Goal: Task Accomplishment & Management: Manage account settings

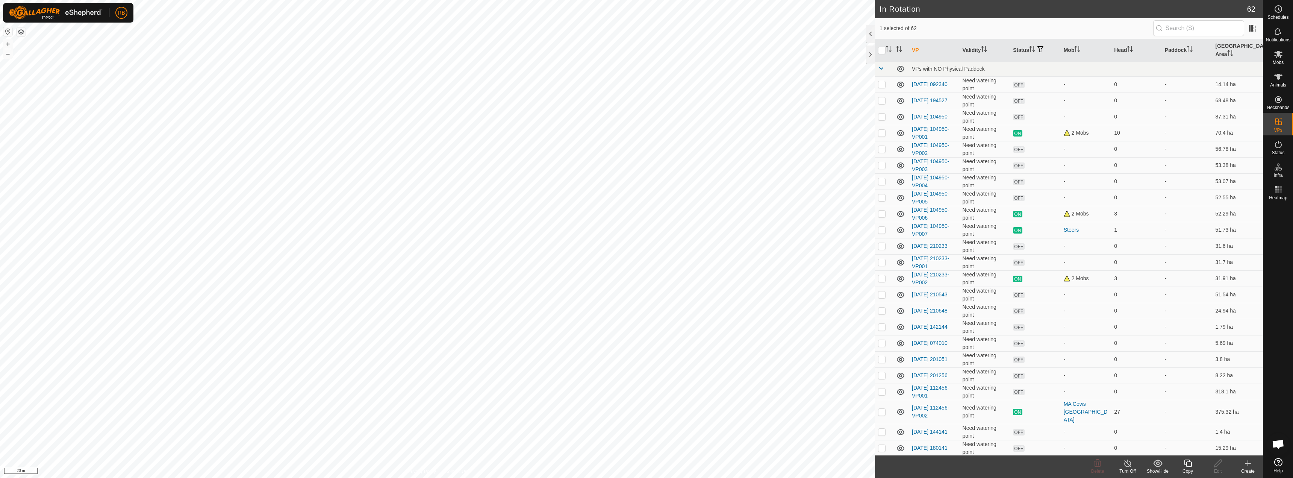
click at [1187, 467] on icon at bounding box center [1188, 463] width 8 height 8
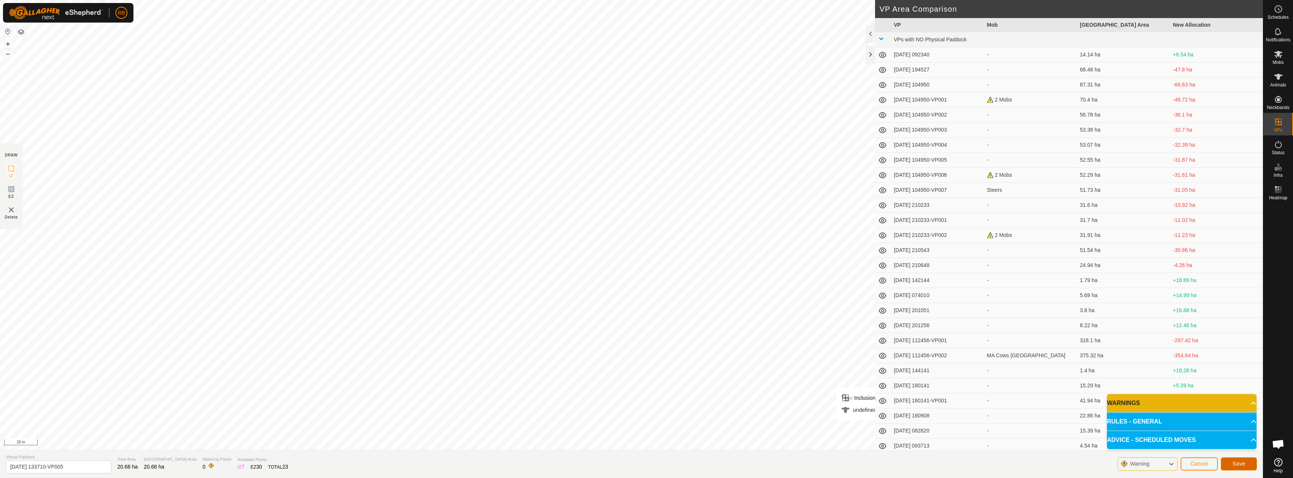
click at [1246, 468] on button "Save" at bounding box center [1239, 463] width 36 height 13
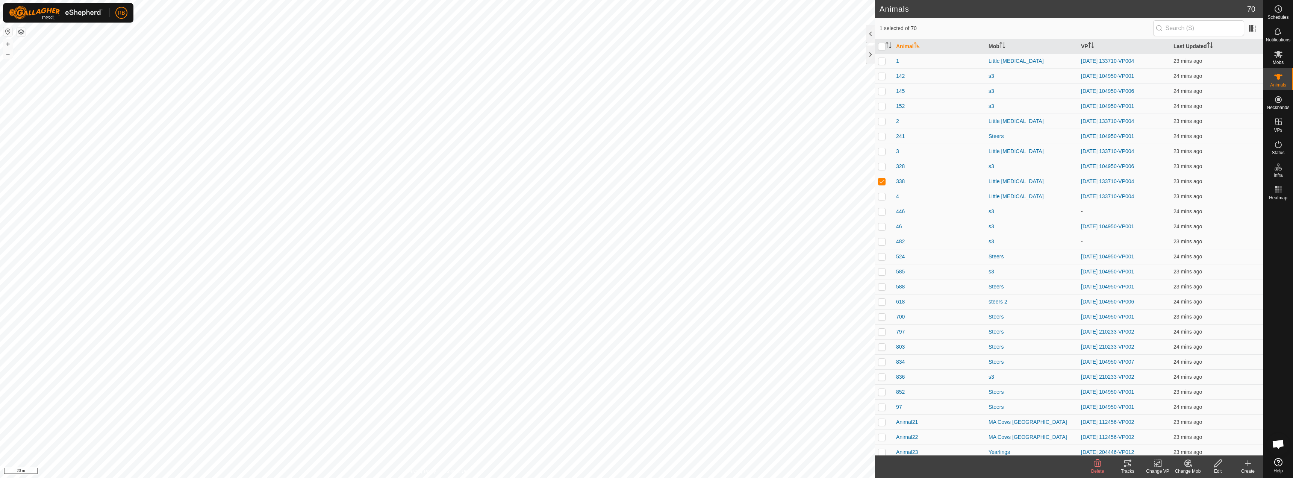
checkbox input "true"
click at [1162, 462] on icon at bounding box center [1157, 463] width 9 height 9
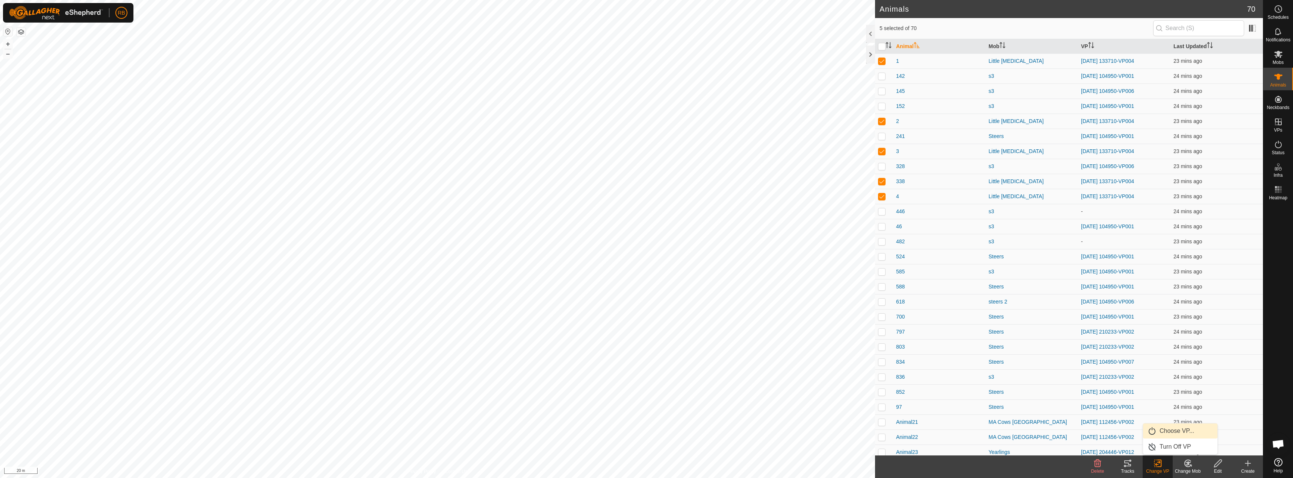
click at [1174, 436] on link "Choose VP..." at bounding box center [1180, 430] width 74 height 15
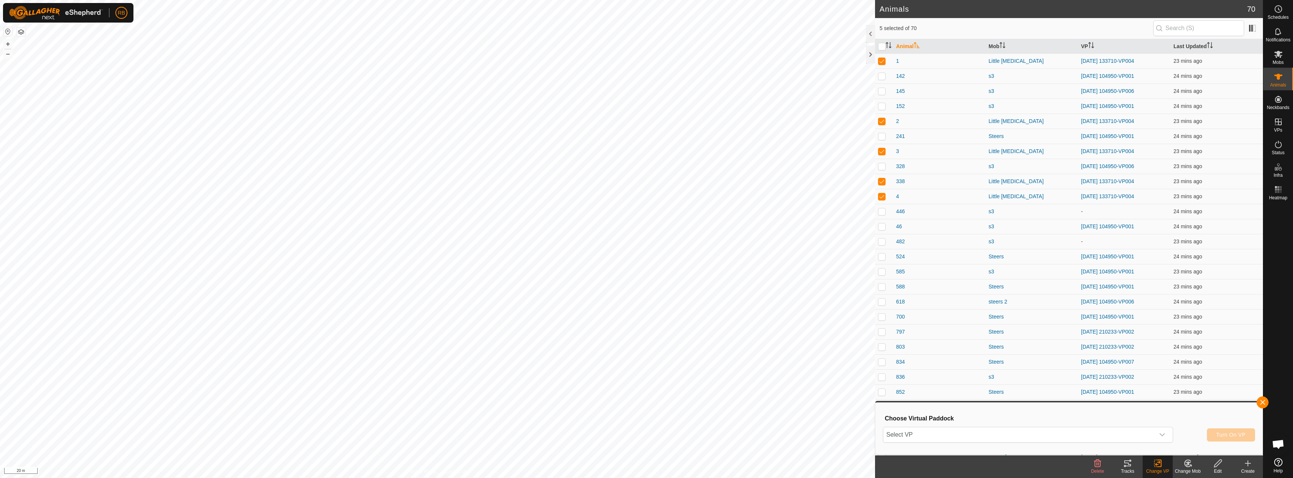
click at [1061, 425] on div "Choose Virtual Paddock Select VP Turn On VP" at bounding box center [1069, 428] width 378 height 43
click at [1058, 431] on span "Select VP" at bounding box center [1018, 434] width 271 height 15
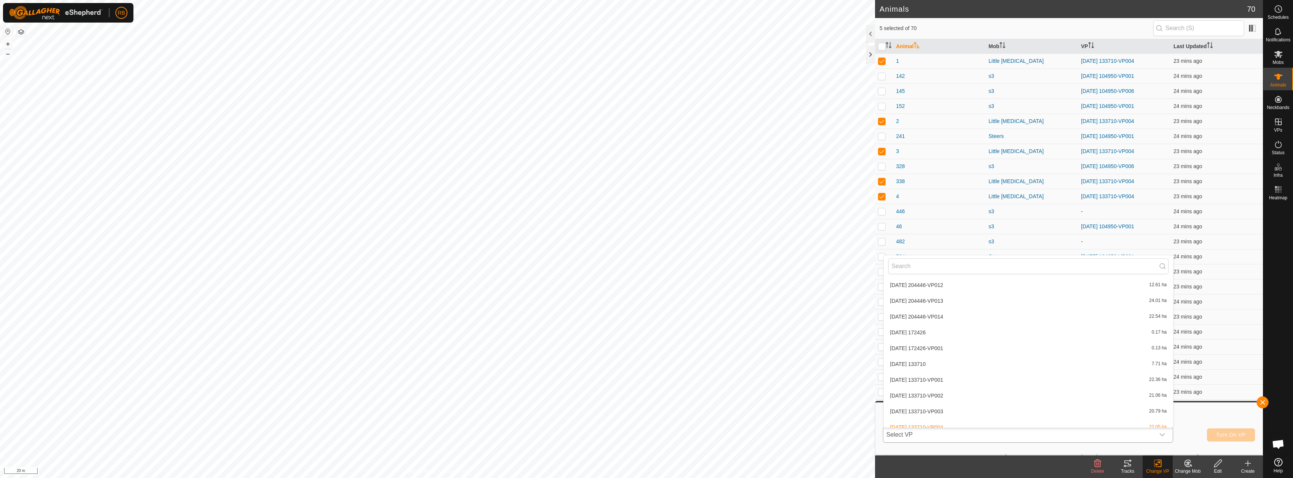
scroll to position [861, 0]
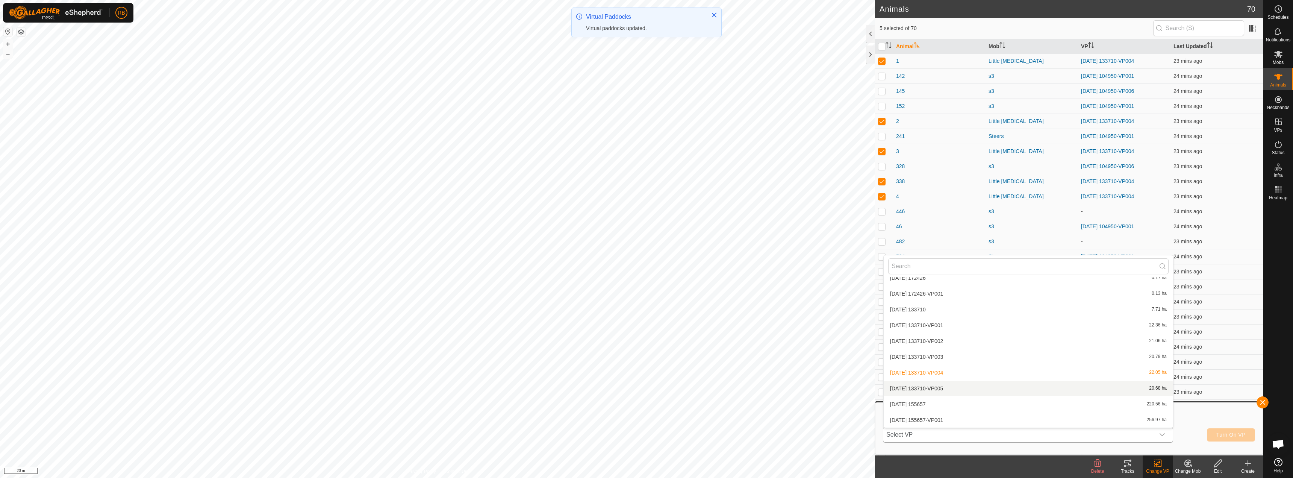
click at [942, 386] on li "[DATE] 133710-VP005 20.68 ha" at bounding box center [1028, 388] width 289 height 15
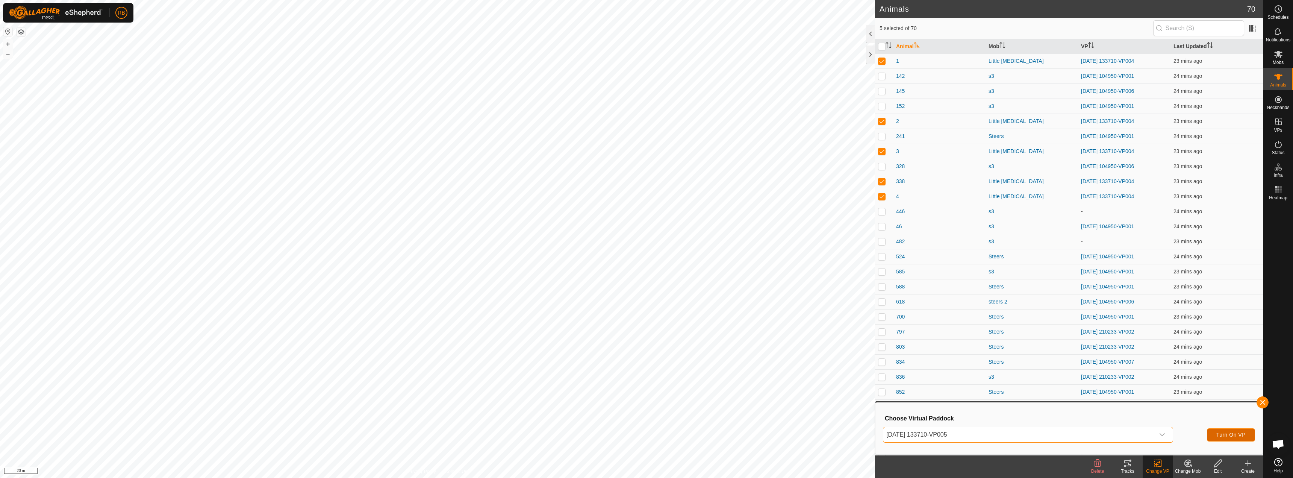
click at [1219, 432] on span "Turn On VP" at bounding box center [1231, 435] width 29 height 6
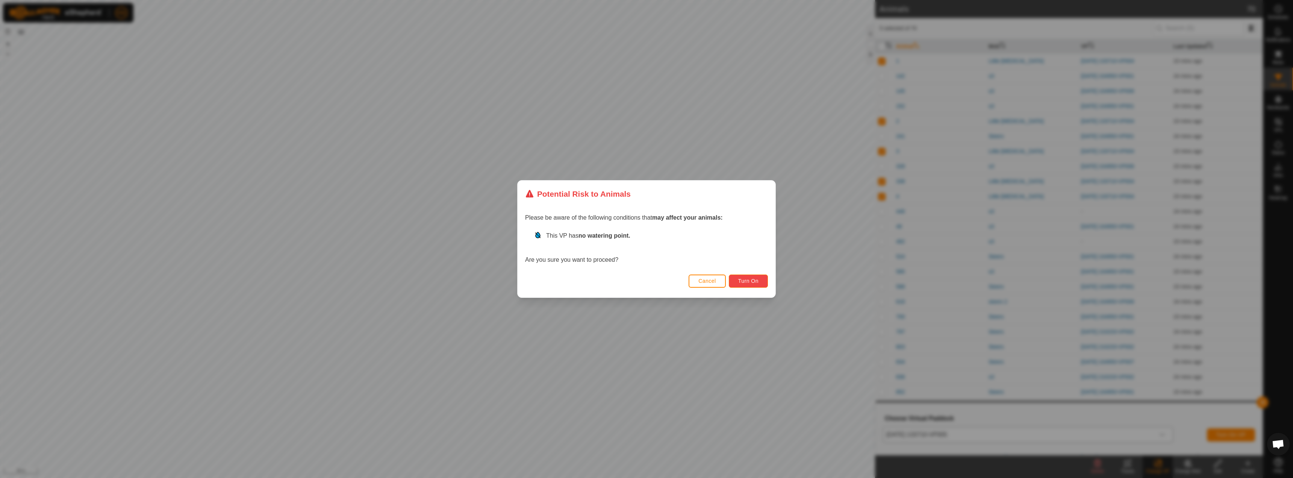
click at [760, 285] on button "Turn On" at bounding box center [748, 280] width 39 height 13
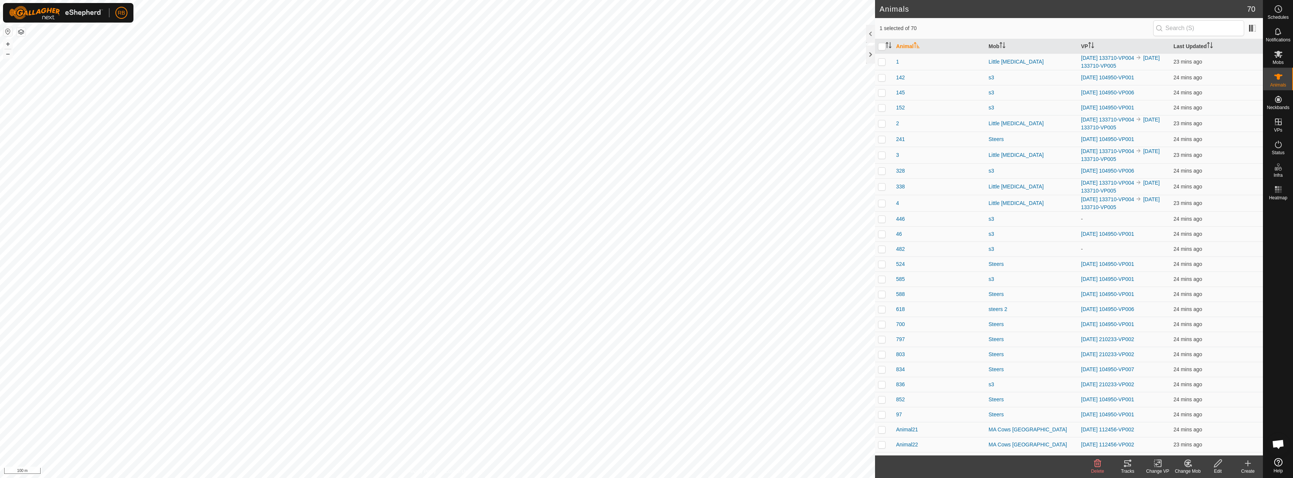
click at [1154, 467] on rect at bounding box center [1157, 463] width 7 height 7
click at [1168, 434] on link "Choose VP..." at bounding box center [1180, 430] width 74 height 15
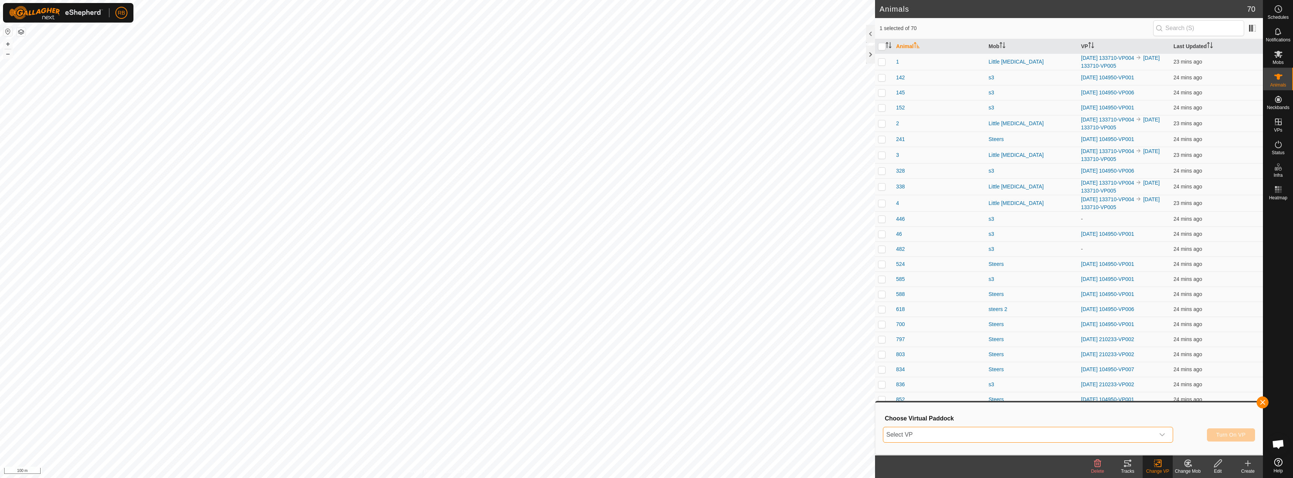
click at [1058, 436] on span "Select VP" at bounding box center [1018, 434] width 271 height 15
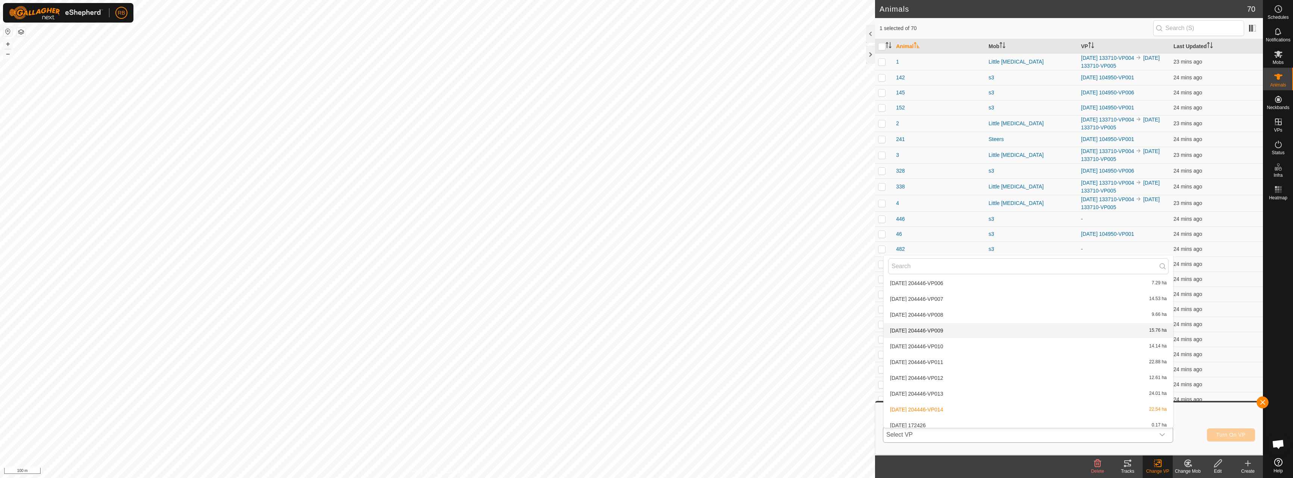
scroll to position [723, 0]
click at [950, 386] on li "[DATE] 204446-VP013 24.01 ha" at bounding box center [1028, 384] width 289 height 15
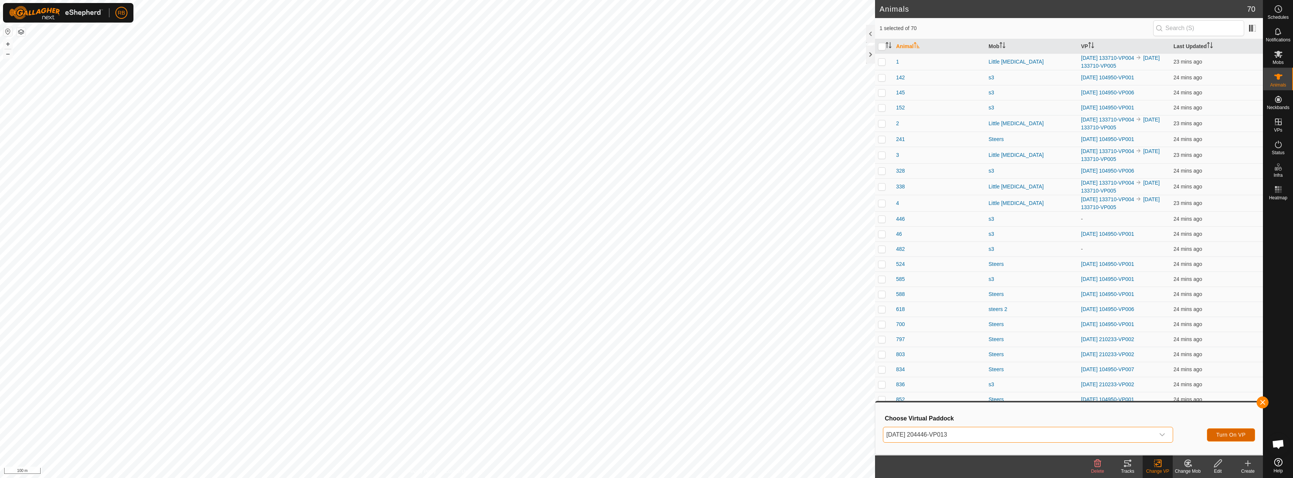
click at [1223, 436] on span "Turn On VP" at bounding box center [1231, 435] width 29 height 6
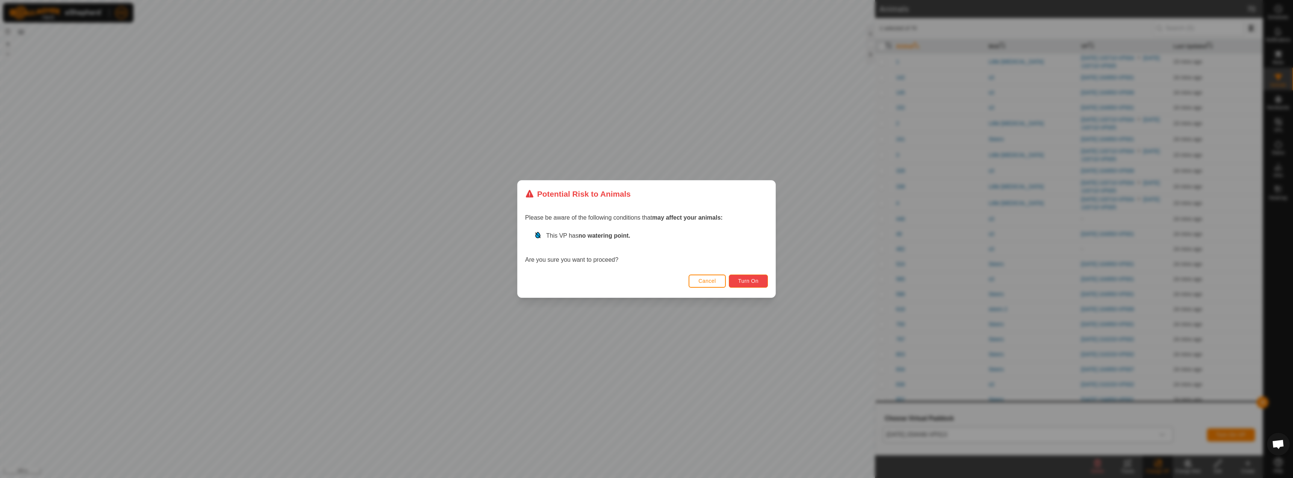
click at [748, 277] on button "Turn On" at bounding box center [748, 280] width 39 height 13
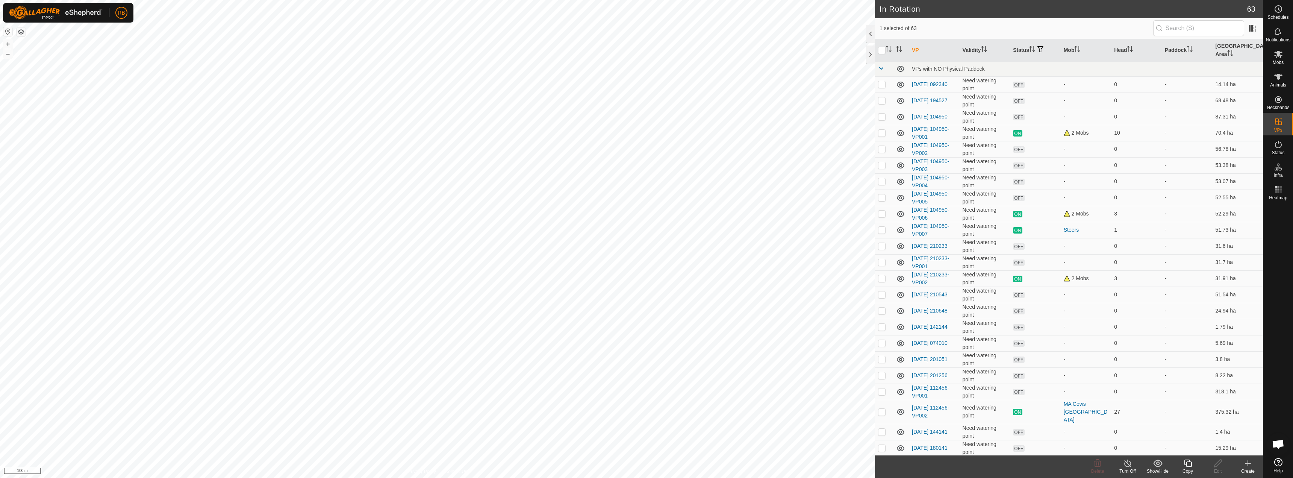
click at [1182, 464] on copy-svg-icon at bounding box center [1188, 463] width 30 height 9
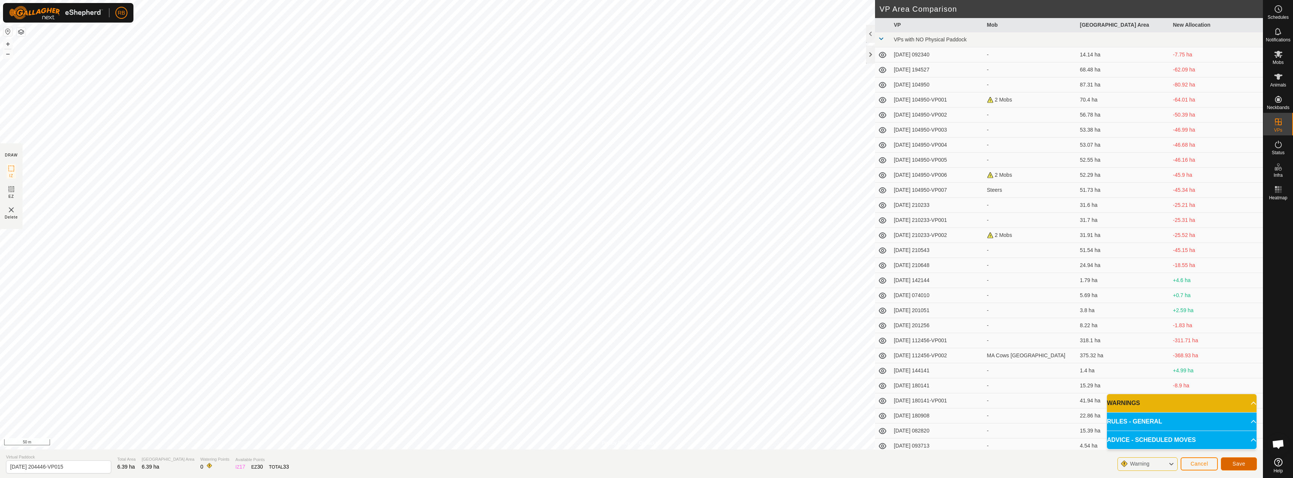
click at [1236, 464] on span "Save" at bounding box center [1239, 464] width 13 height 6
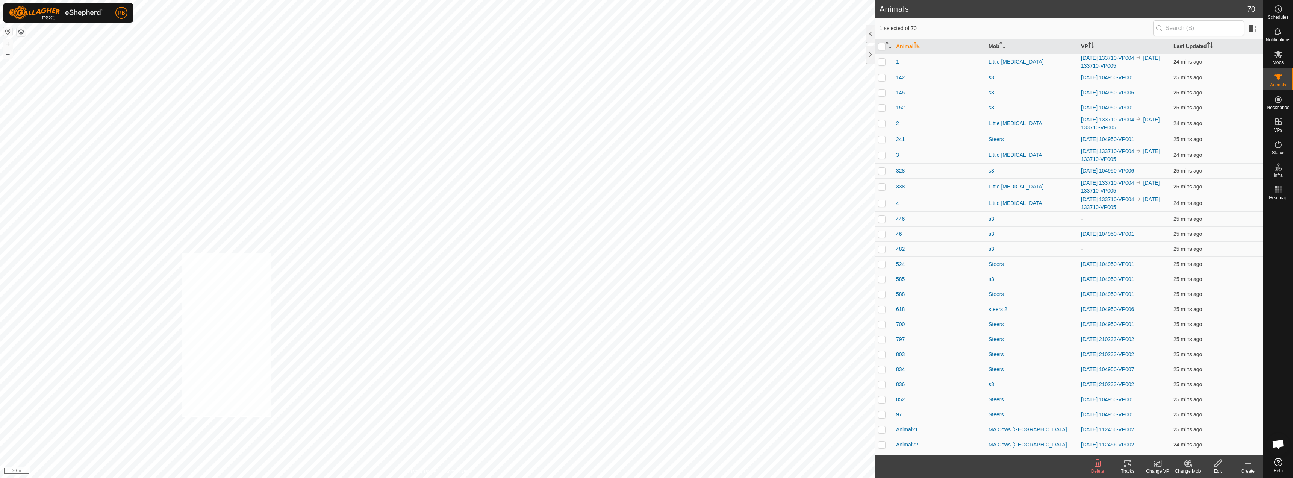
checkbox input "true"
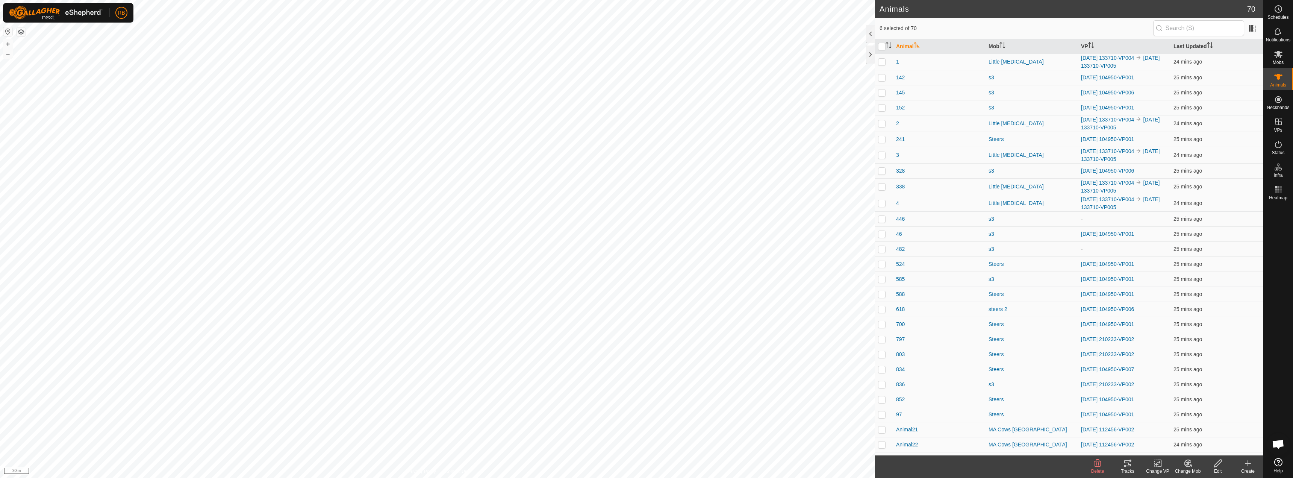
click at [1127, 468] on div "Tracks" at bounding box center [1128, 471] width 30 height 7
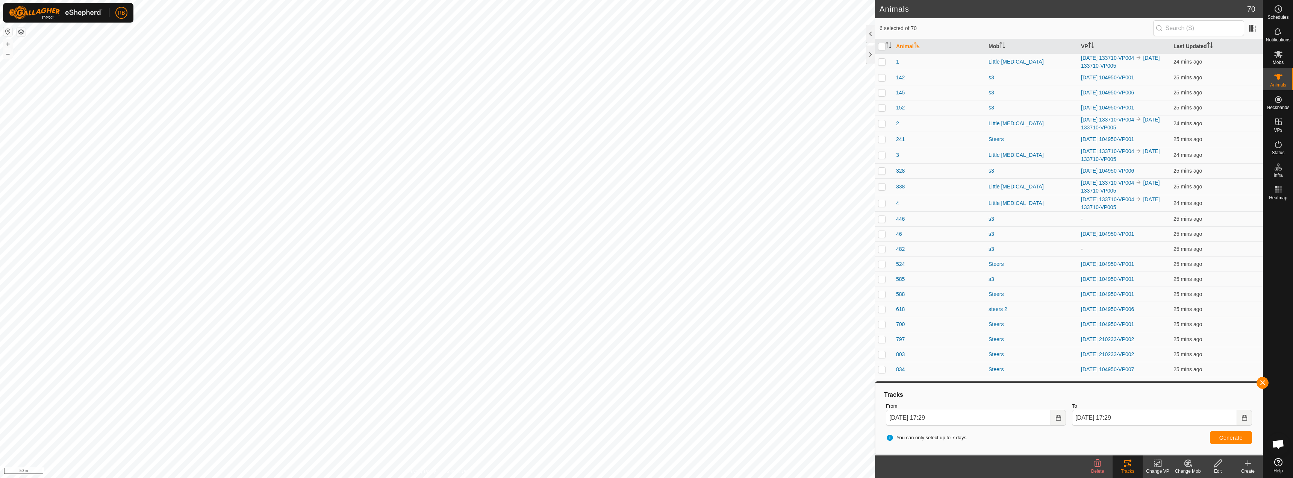
click at [1162, 465] on icon at bounding box center [1157, 463] width 9 height 9
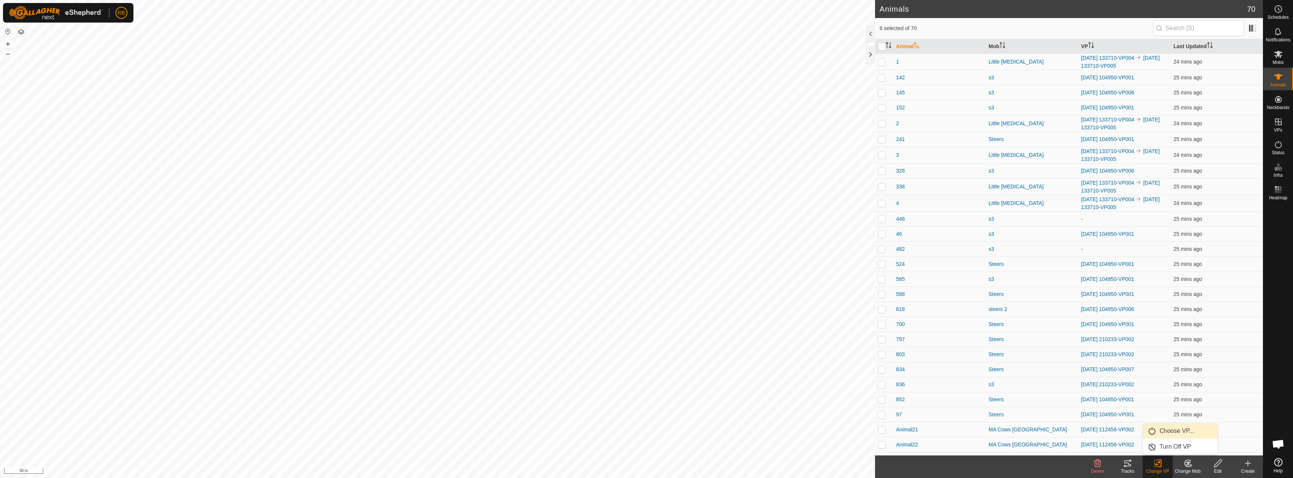
click at [1197, 434] on link "Choose VP..." at bounding box center [1180, 430] width 74 height 15
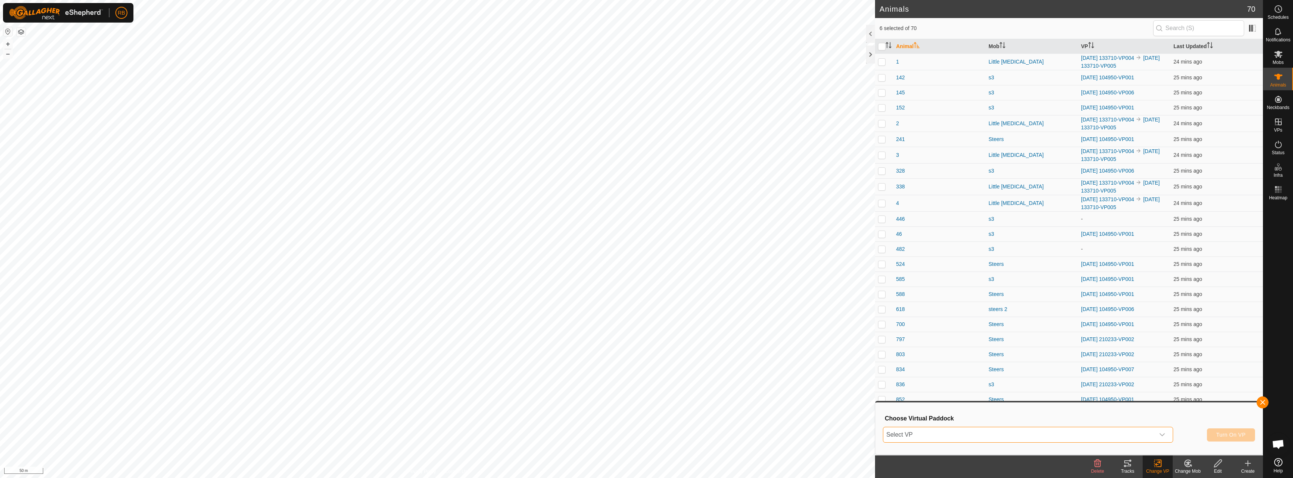
click at [989, 438] on span "Select VP" at bounding box center [1018, 434] width 271 height 15
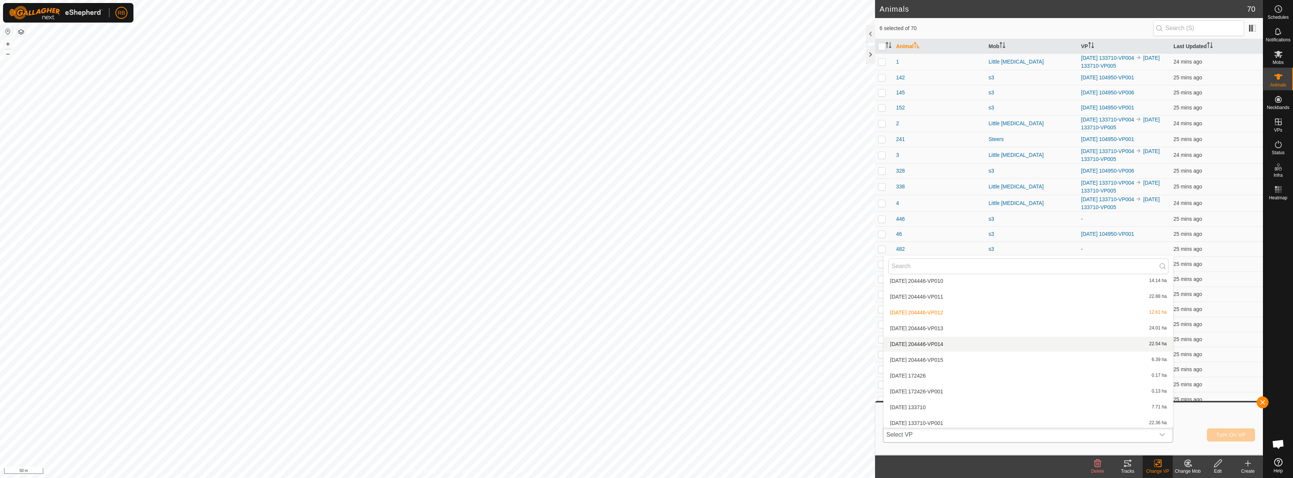
scroll to position [798, 0]
click at [950, 342] on li "[DATE] 204446-VP015 6.39 ha" at bounding box center [1028, 340] width 289 height 15
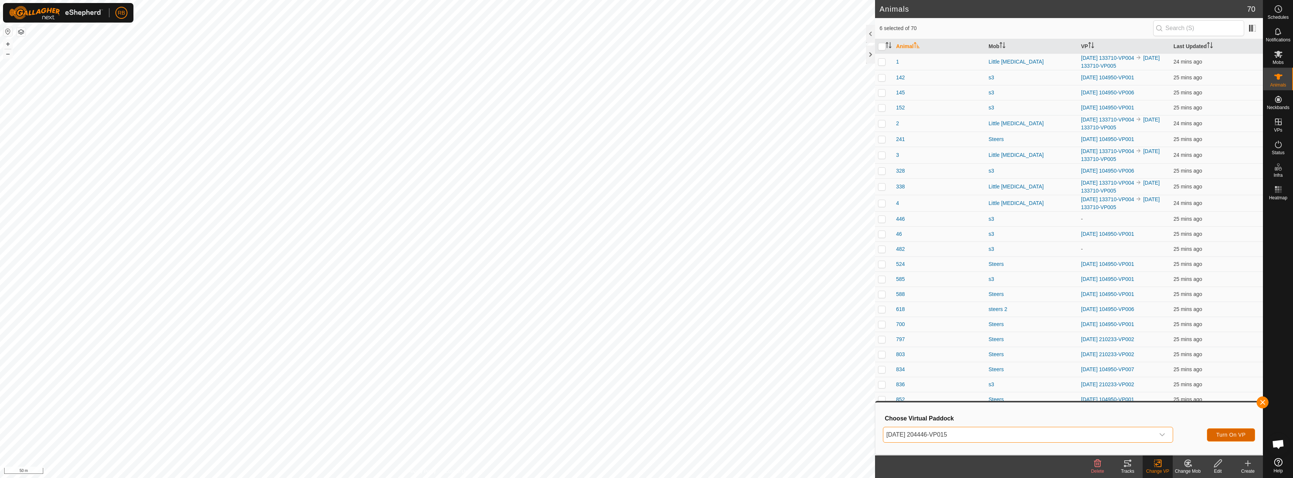
click at [1226, 437] on span "Turn On VP" at bounding box center [1231, 435] width 29 height 6
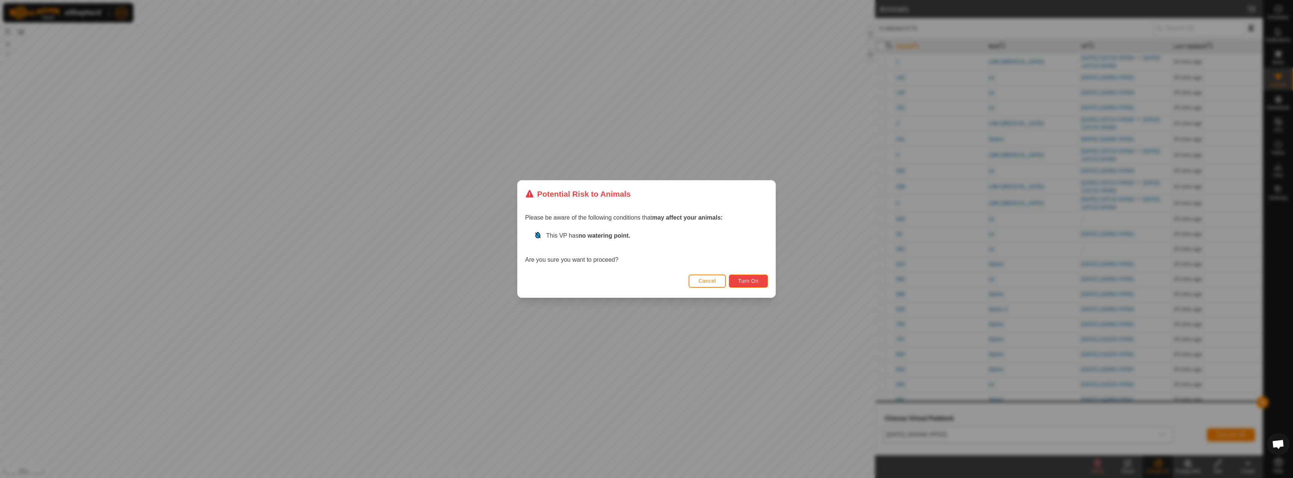
click at [746, 279] on span "Turn On" at bounding box center [748, 281] width 20 height 6
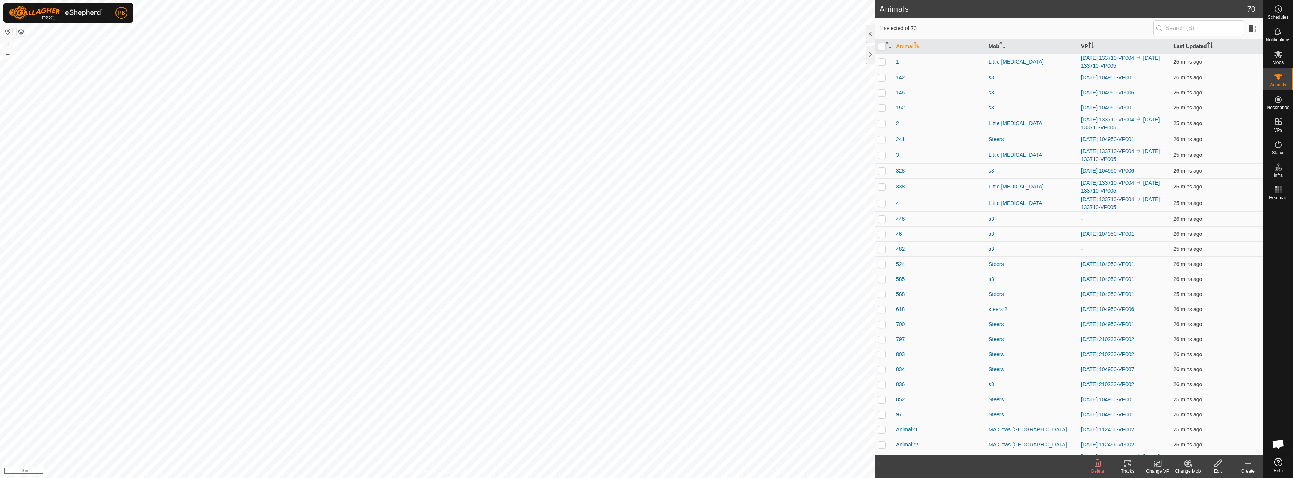
click at [1130, 468] on div "Tracks" at bounding box center [1128, 471] width 30 height 7
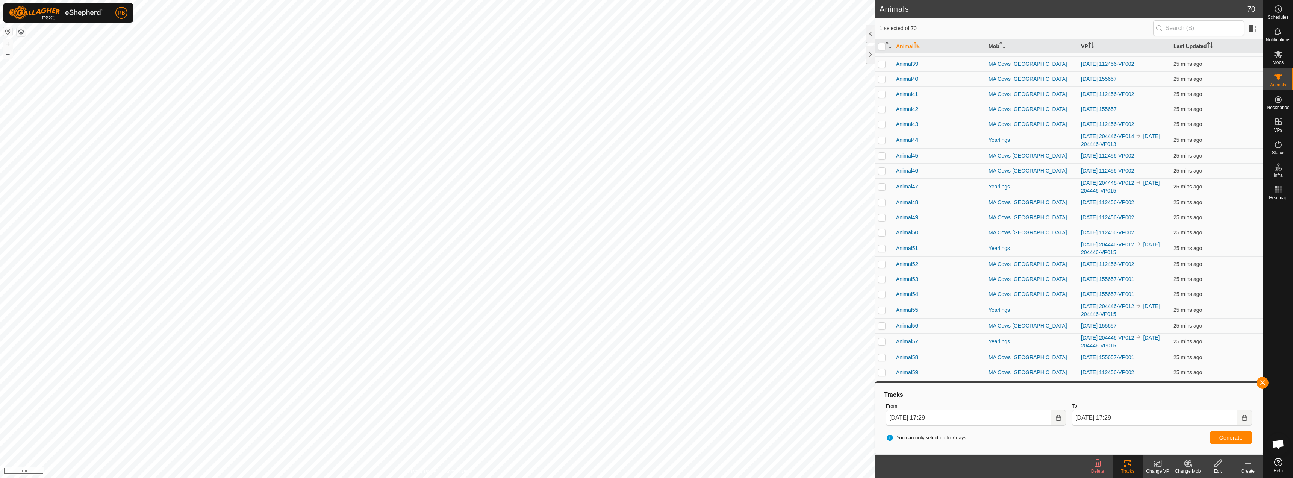
scroll to position [669, 0]
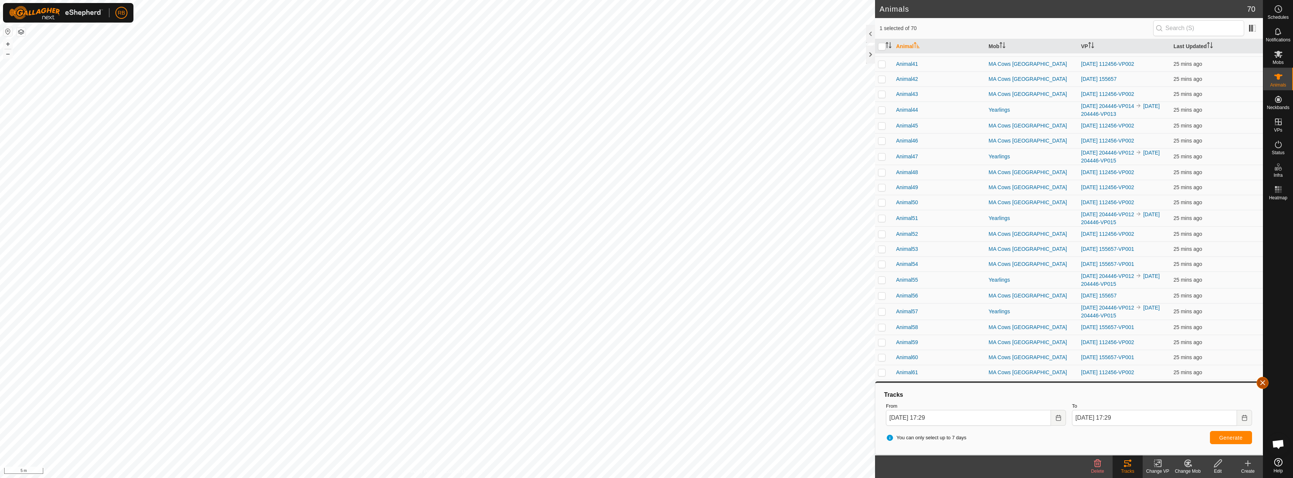
click at [1262, 386] on button "button" at bounding box center [1263, 383] width 12 height 12
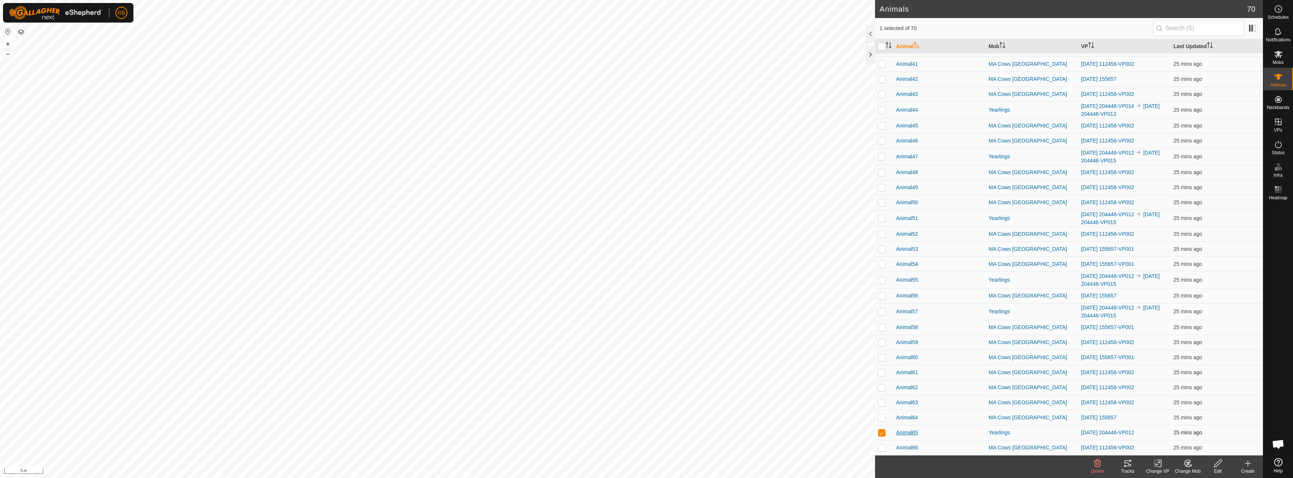
click at [910, 435] on span "Animal65" at bounding box center [907, 433] width 22 height 8
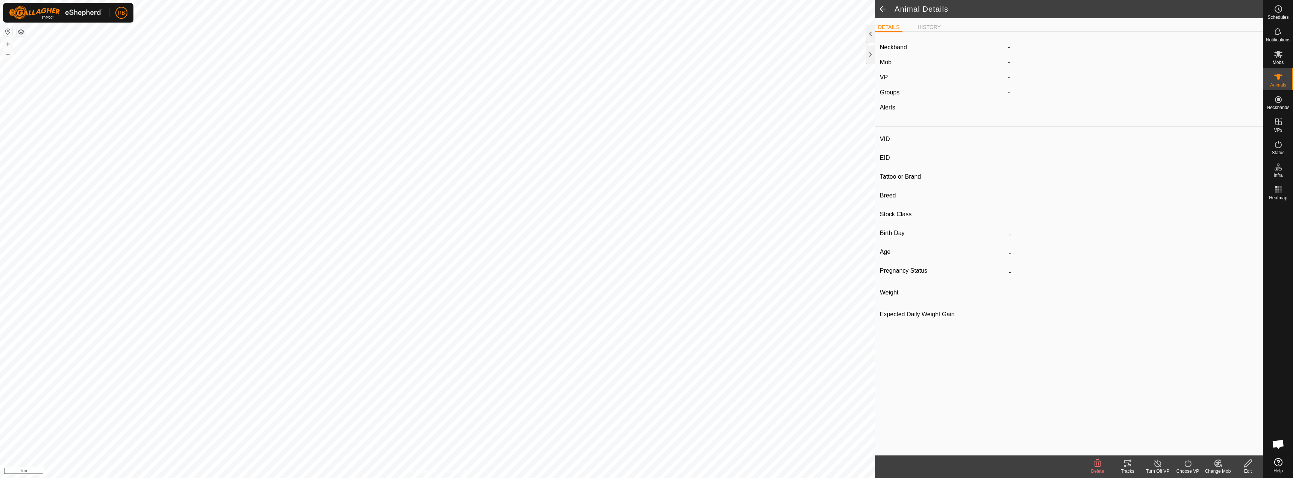
type input "-"
type input "bwf"
type input "-"
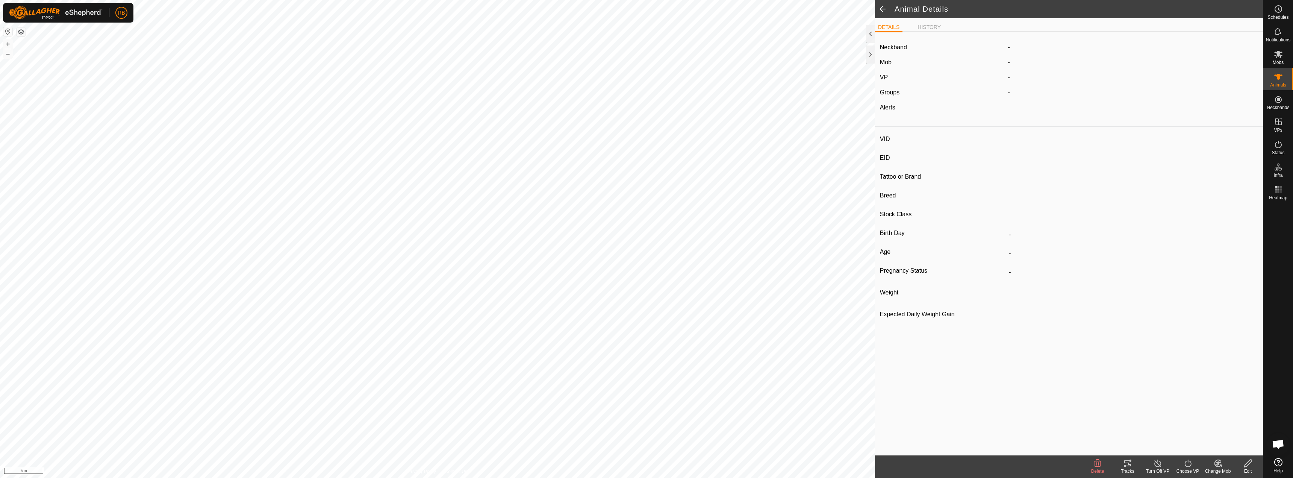
type input "-"
click at [1011, 114] on button "Ad" at bounding box center [1012, 111] width 8 height 8
click at [1011, 111] on button "Ad" at bounding box center [1012, 111] width 8 height 8
click at [1275, 36] on es-notification-svg-icon at bounding box center [1279, 32] width 14 height 12
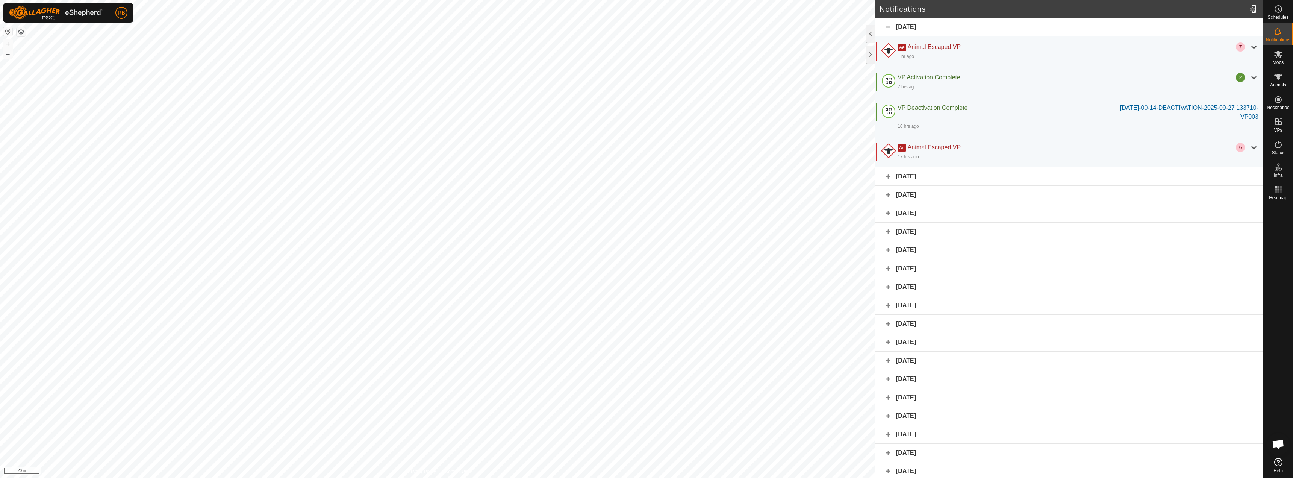
click at [890, 176] on div "[DATE]" at bounding box center [1069, 176] width 388 height 18
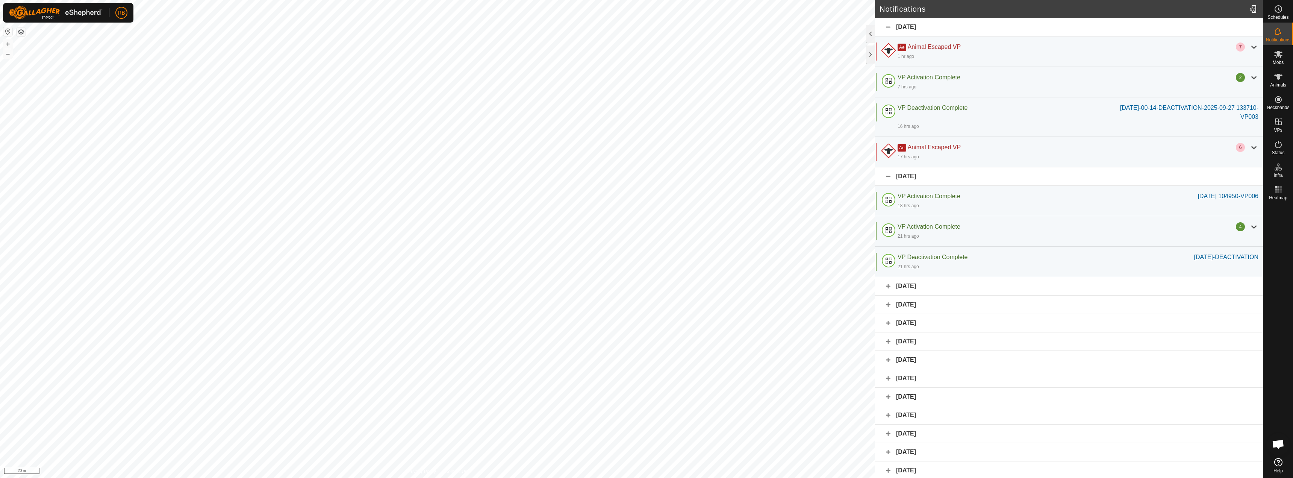
click at [888, 285] on div "[DATE]" at bounding box center [1069, 286] width 388 height 18
click at [886, 335] on div "[DATE]" at bounding box center [1069, 335] width 388 height 18
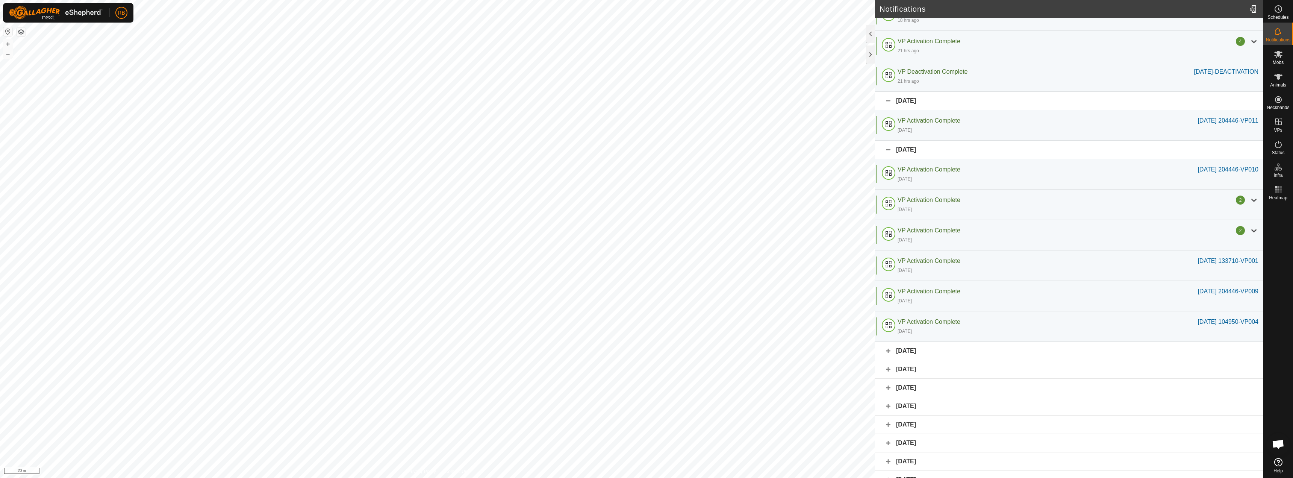
scroll to position [188, 0]
click at [888, 348] on div "[DATE]" at bounding box center [1069, 348] width 388 height 18
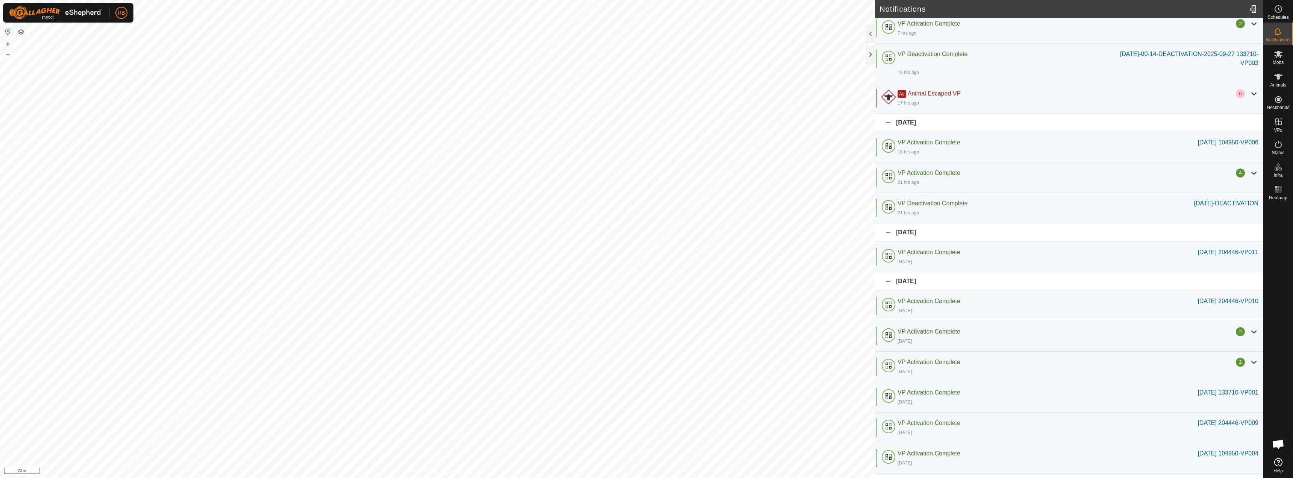
scroll to position [0, 0]
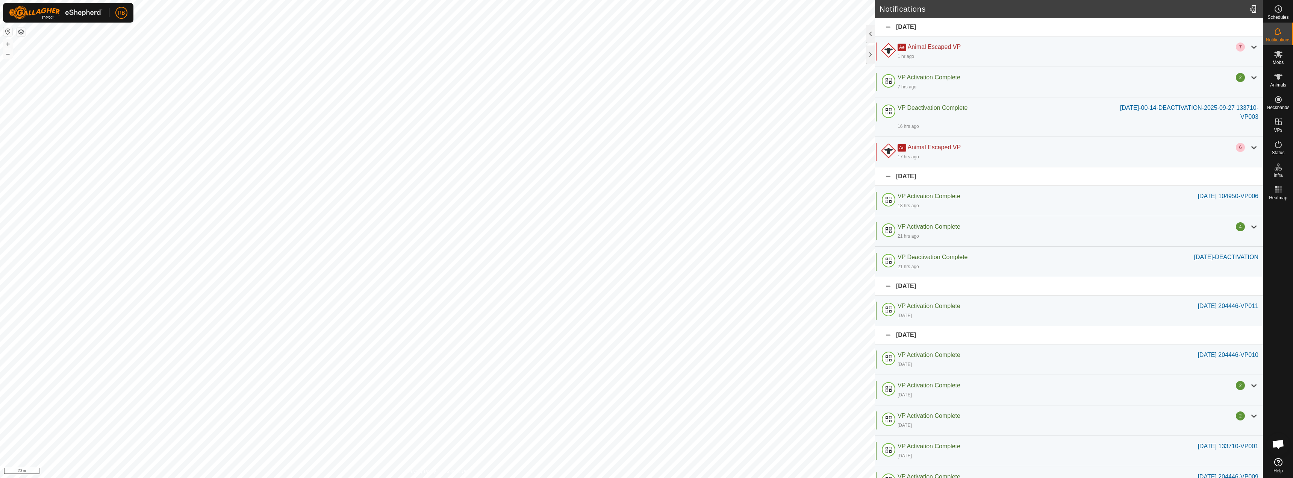
click at [1276, 445] on span "Open chat" at bounding box center [1278, 444] width 12 height 11
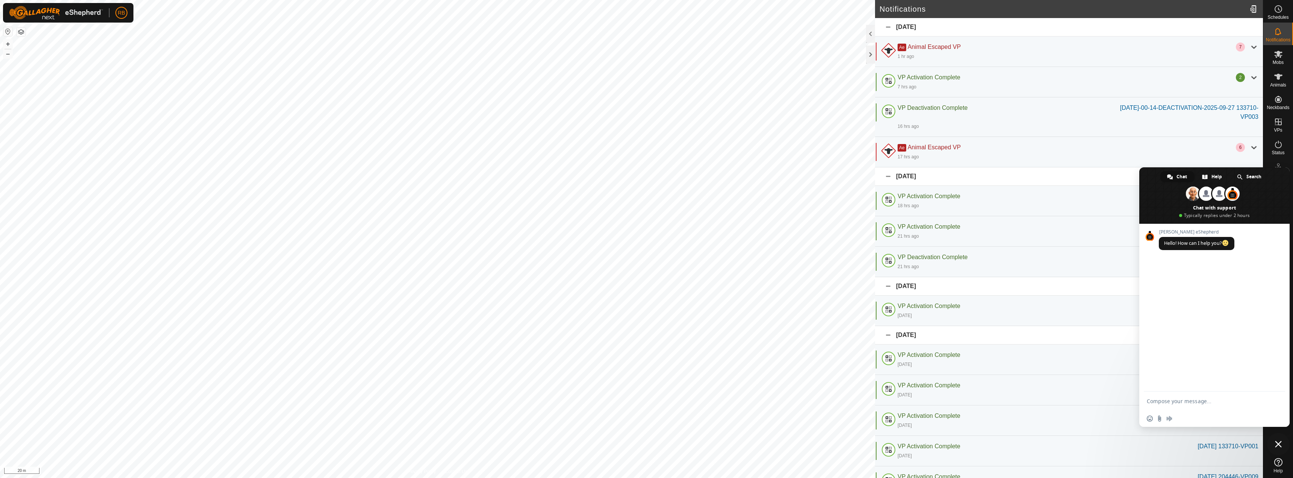
click at [1276, 447] on span "Close chat" at bounding box center [1278, 444] width 23 height 23
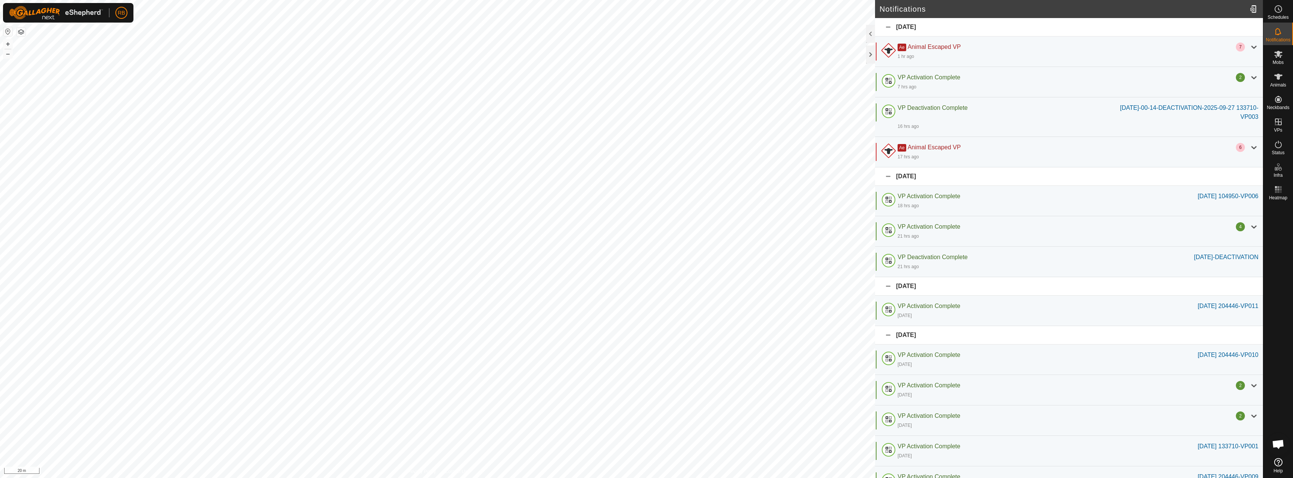
click at [1276, 465] on icon at bounding box center [1278, 462] width 8 height 8
